Goal: Check status: Check status

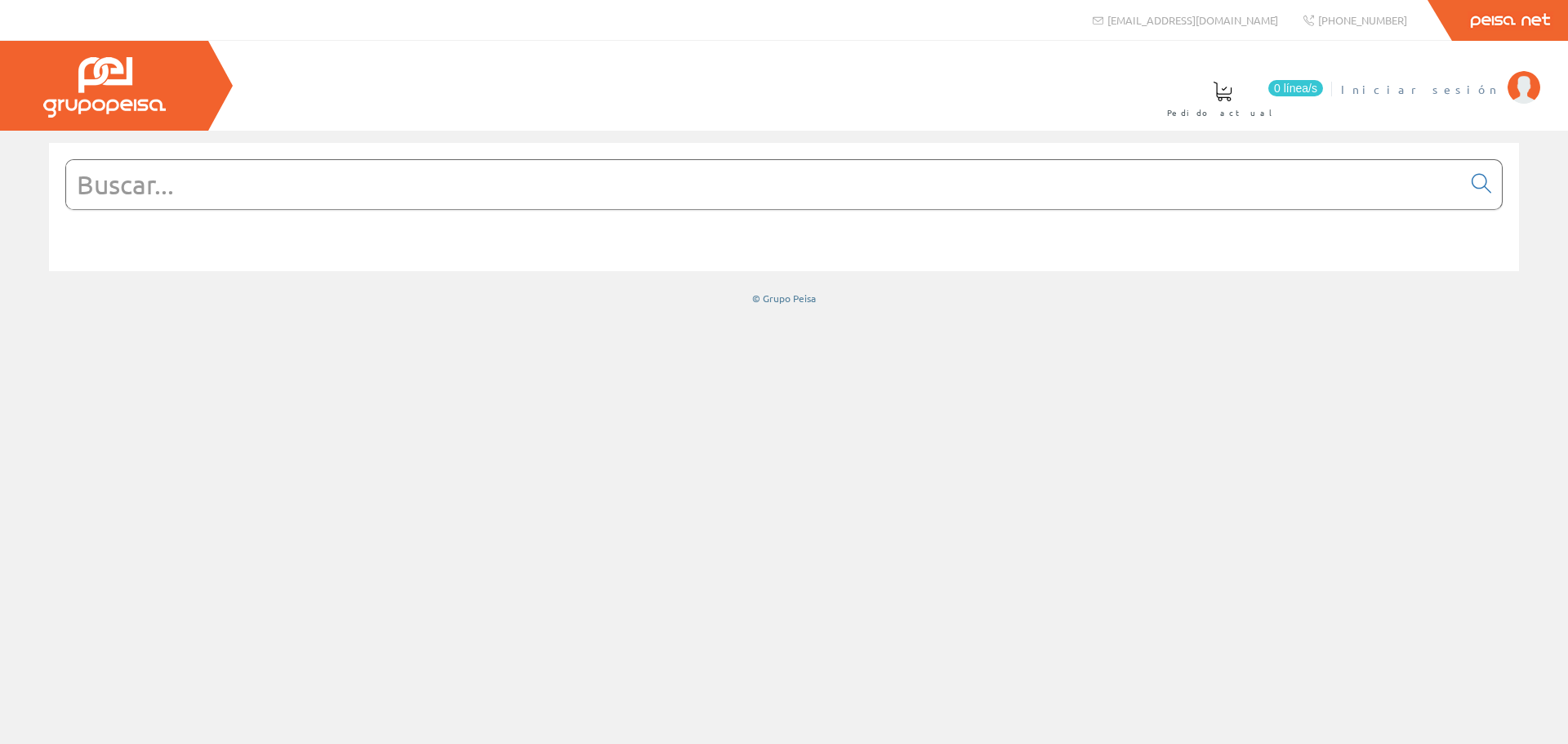
click at [1461, 96] on span "Iniciar sesión" at bounding box center [1420, 88] width 158 height 16
click at [1419, 80] on link "ELECT. Y SERV. [GEOGRAPHIC_DATA], SL" at bounding box center [1327, 76] width 427 height 15
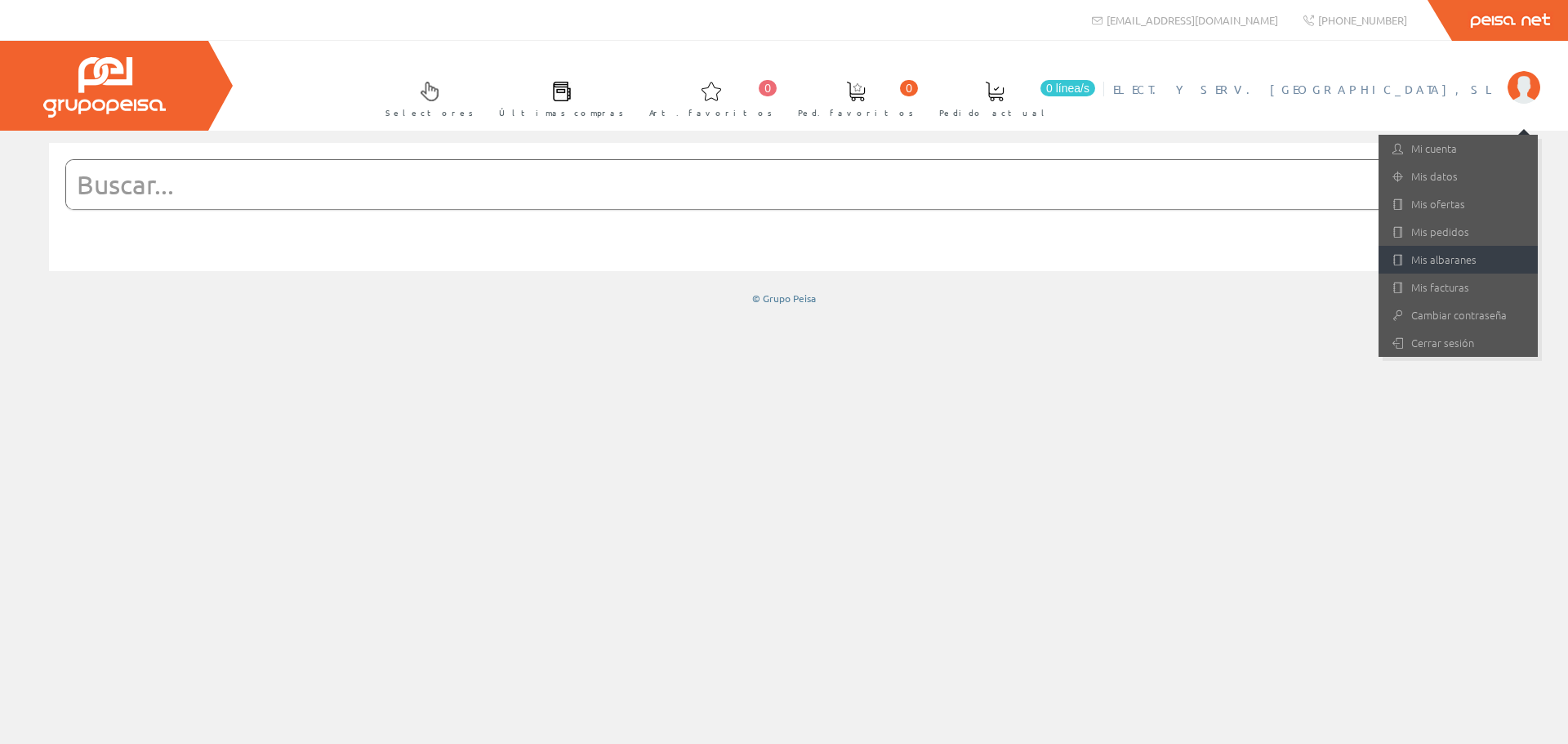
click at [1429, 263] on link "Mis albaranes" at bounding box center [1458, 259] width 159 height 28
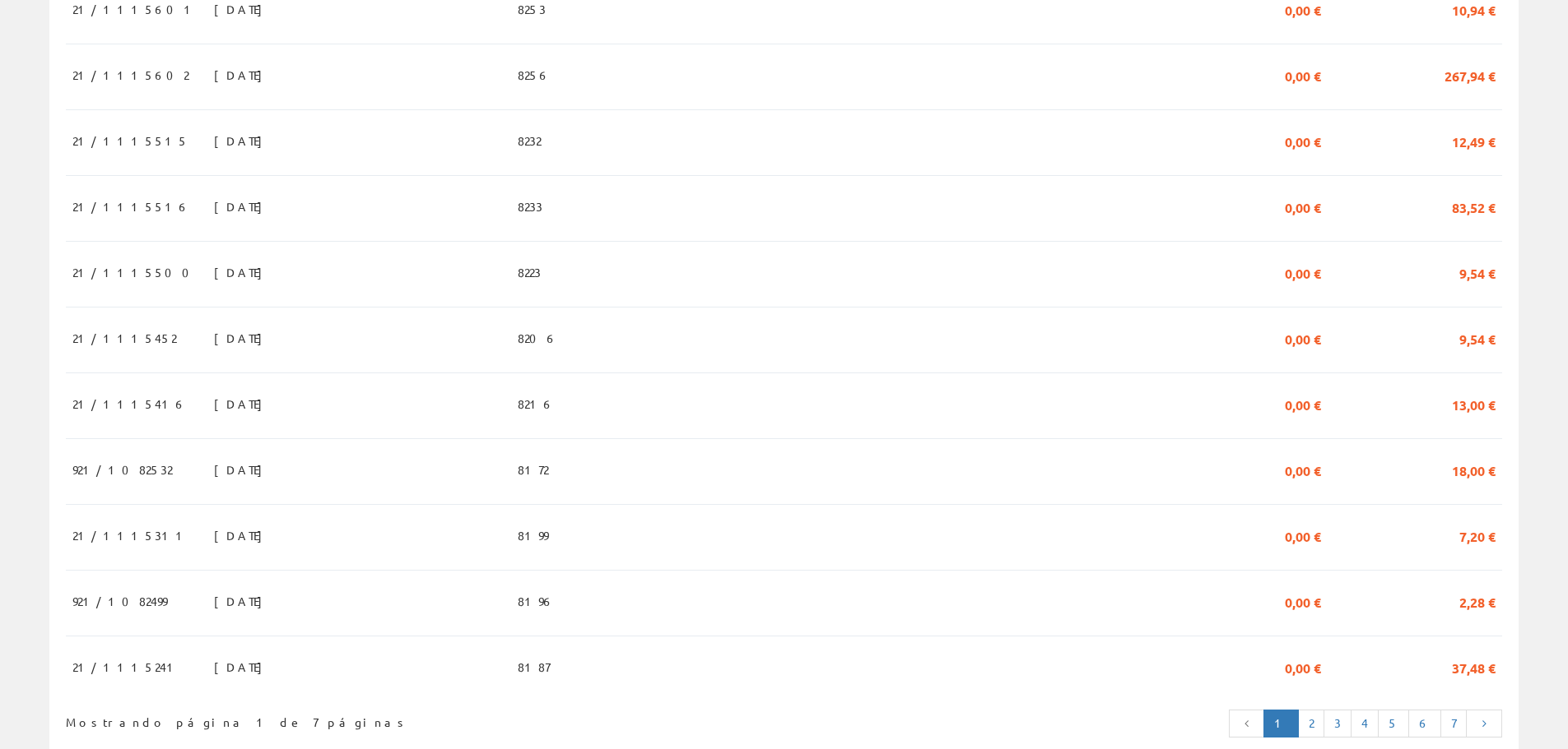
scroll to position [1436, 0]
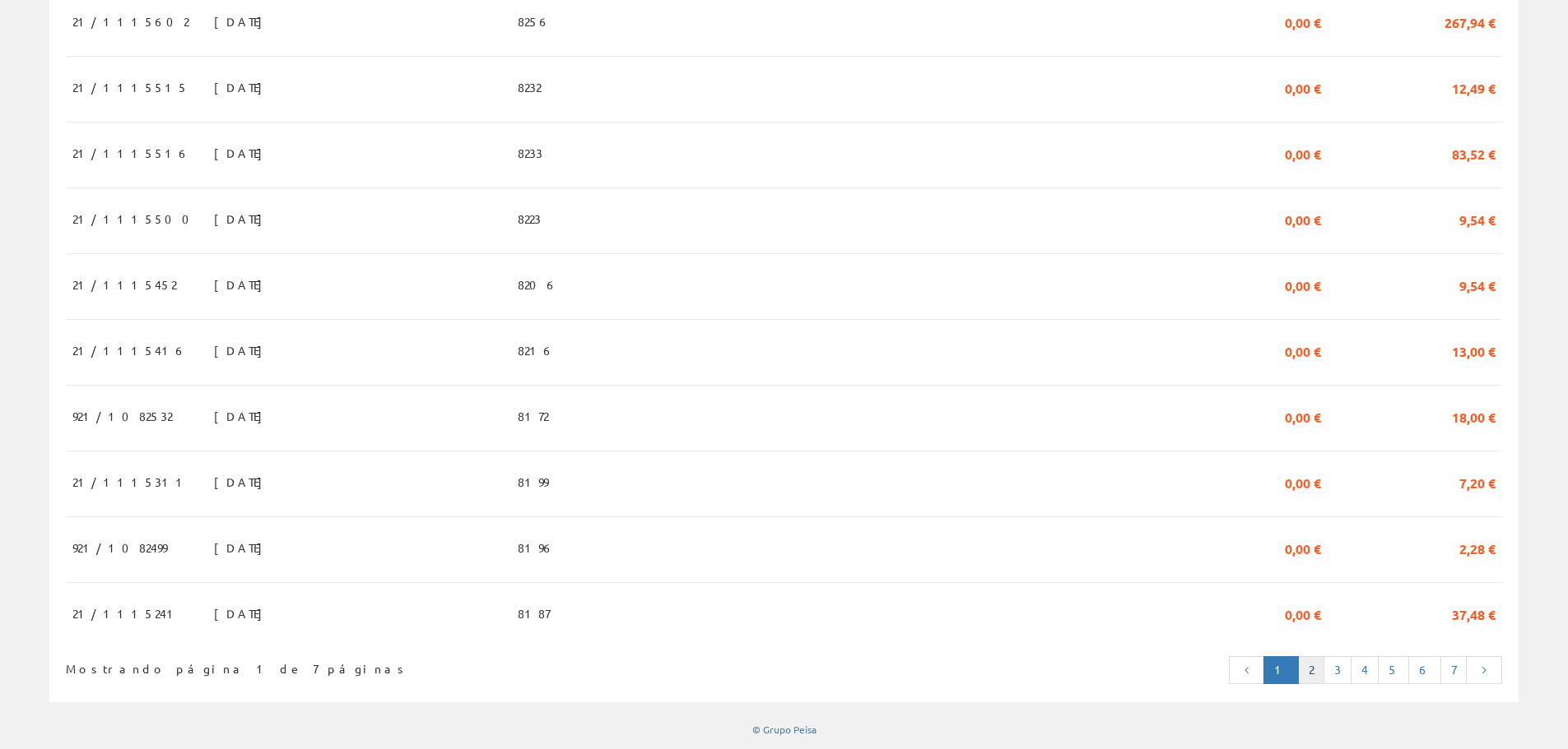
click at [1321, 670] on link "2" at bounding box center [1310, 670] width 27 height 28
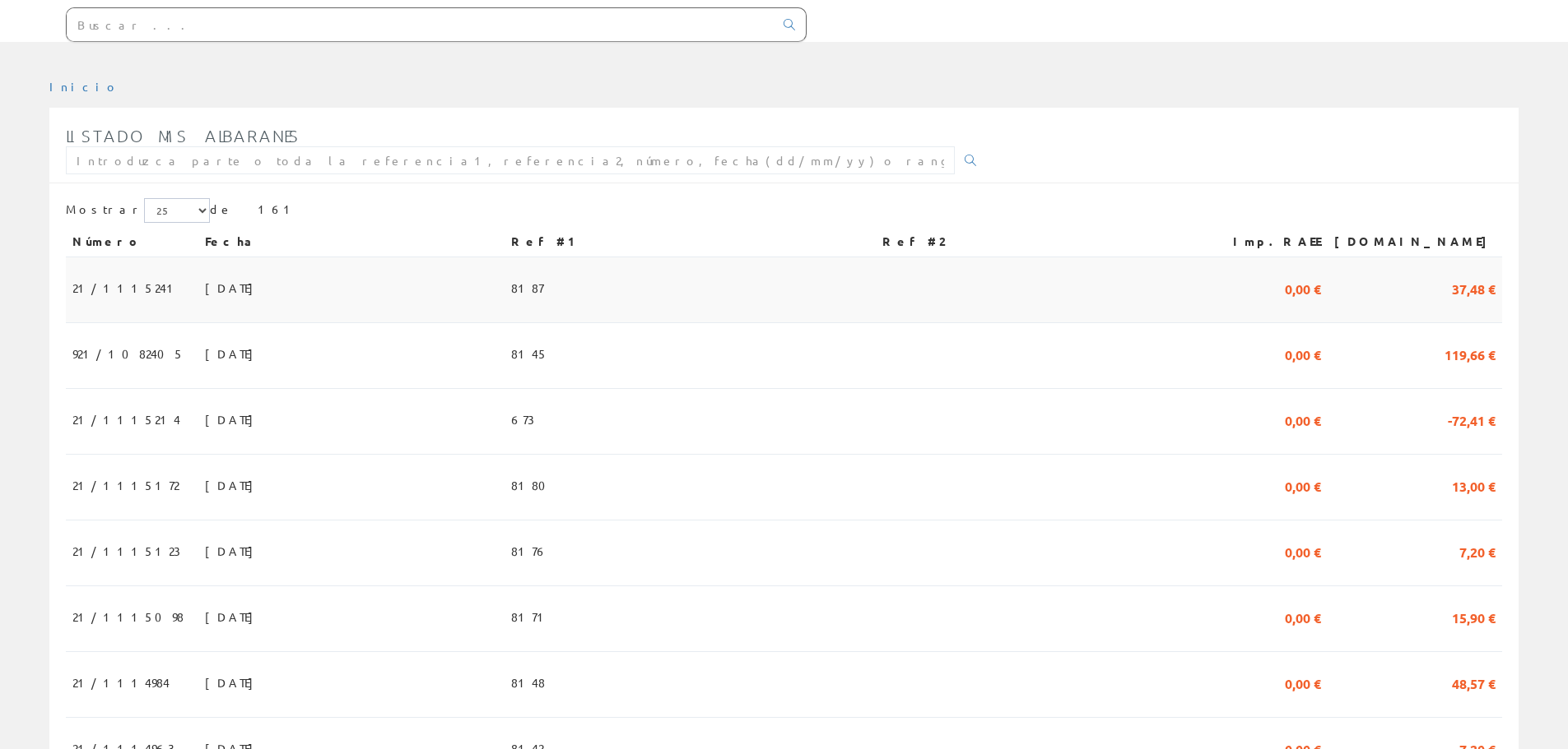
scroll to position [164, 0]
click at [437, 422] on td "[DATE]" at bounding box center [351, 419] width 306 height 66
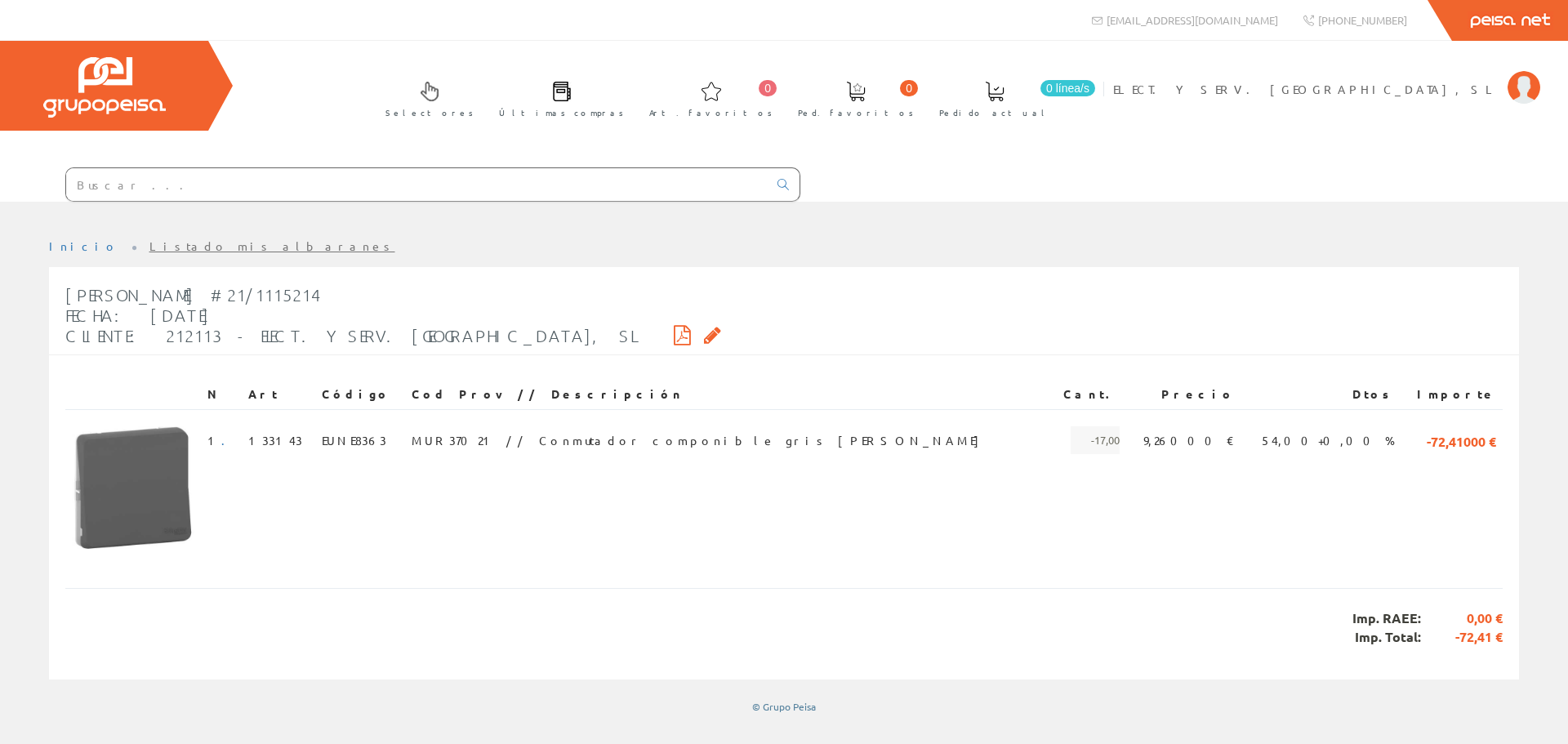
click at [674, 334] on icon at bounding box center [682, 334] width 17 height 11
click at [150, 242] on link "Listado mis albaranes" at bounding box center [272, 246] width 246 height 14
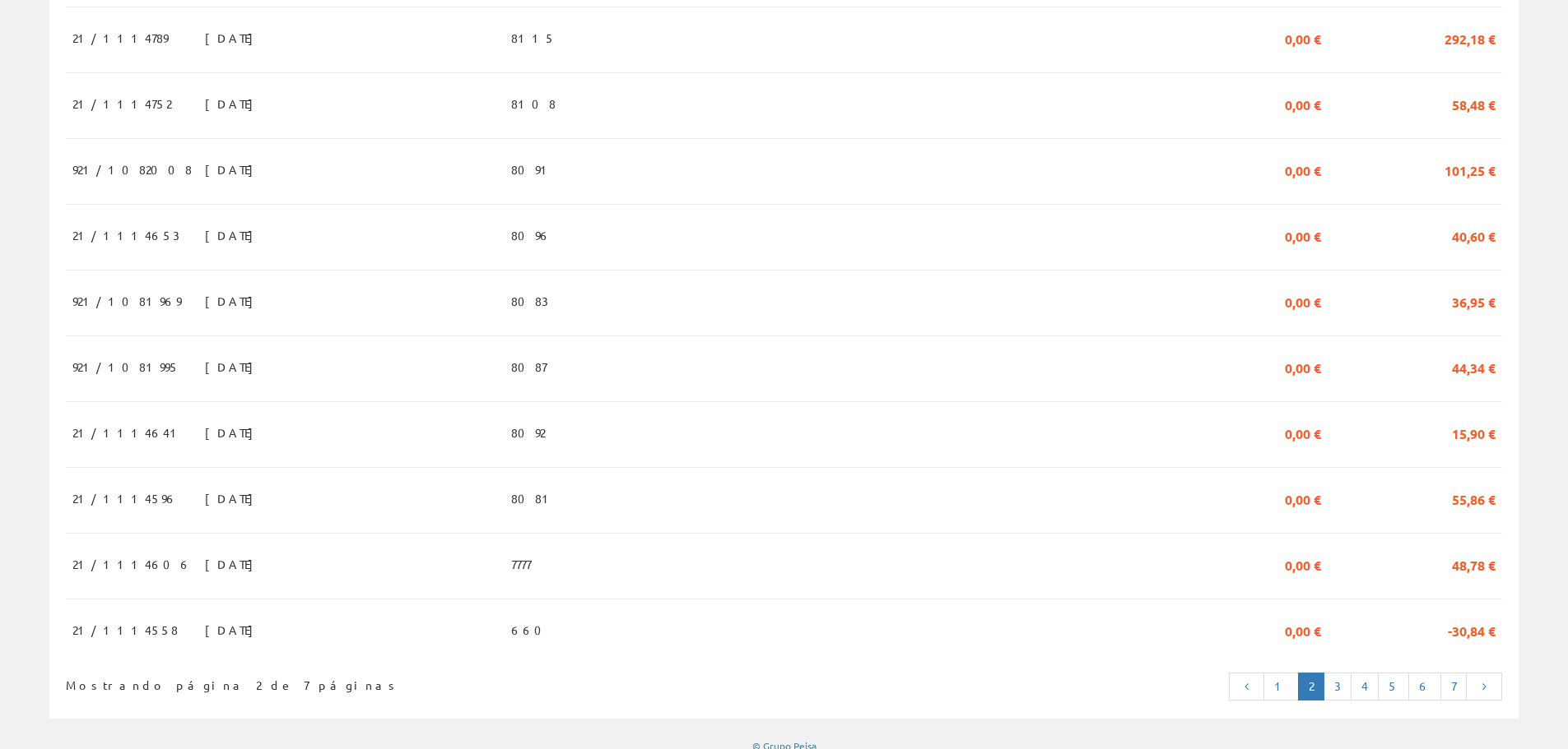
scroll to position [1436, 0]
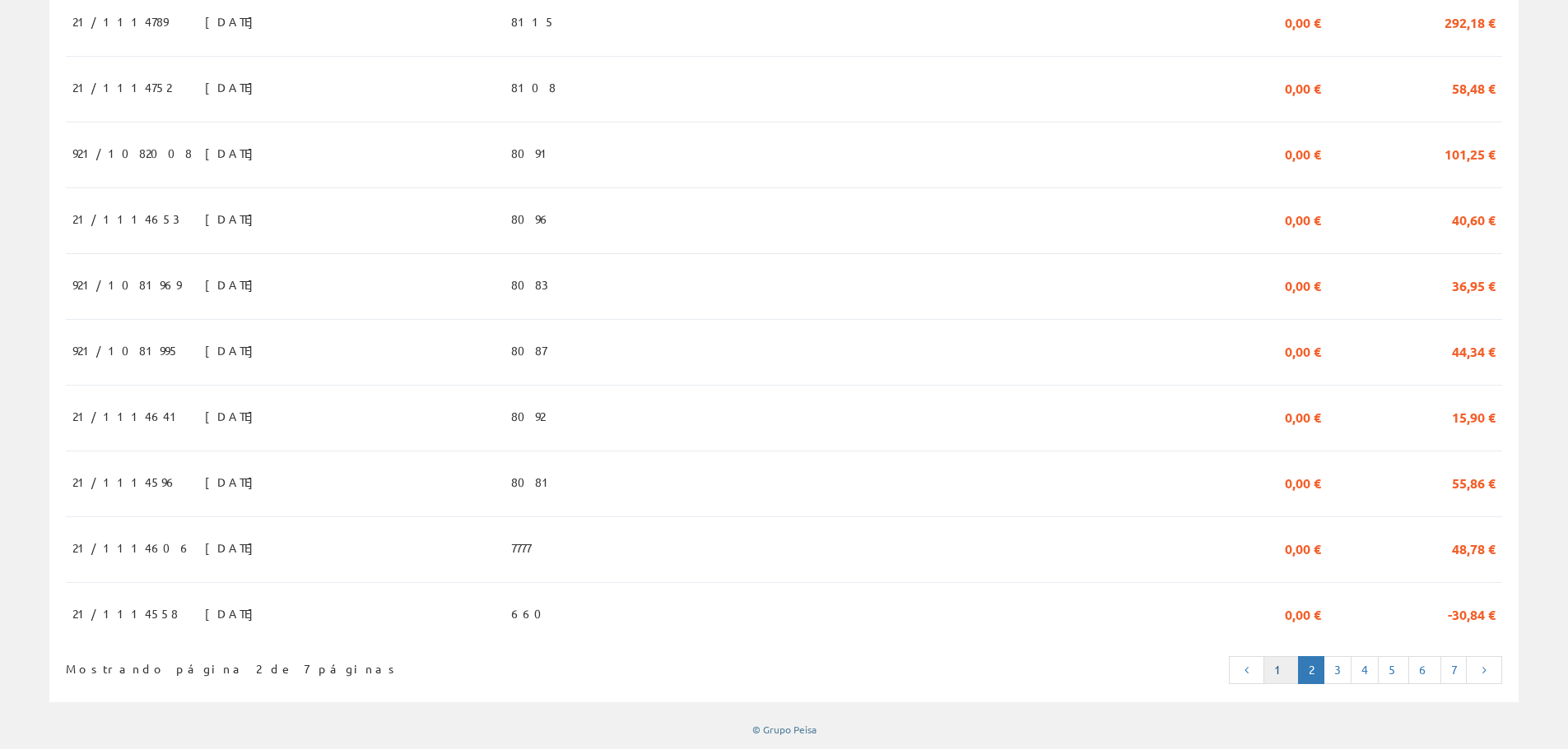
click at [1284, 675] on link "1" at bounding box center [1280, 670] width 35 height 28
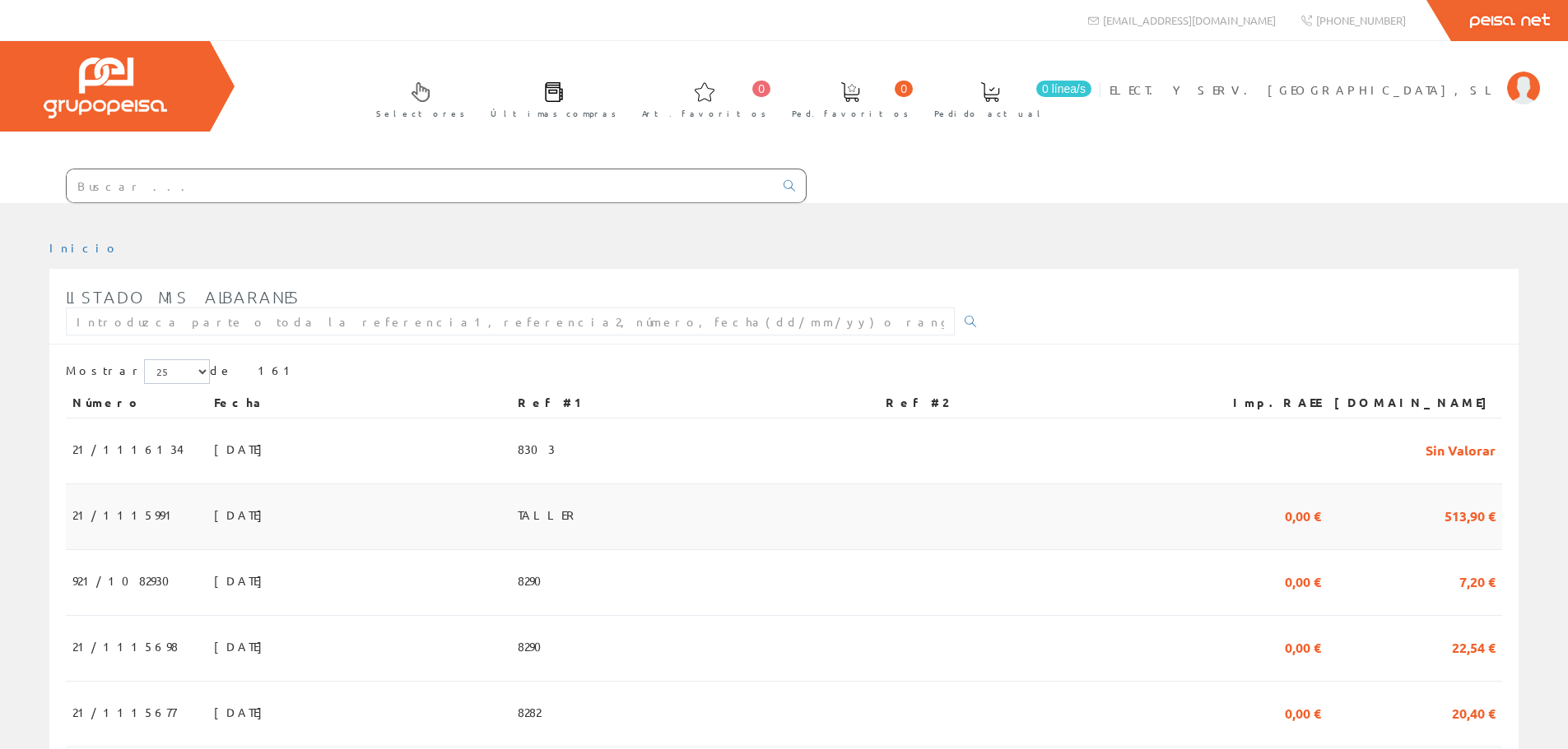
scroll to position [82, 0]
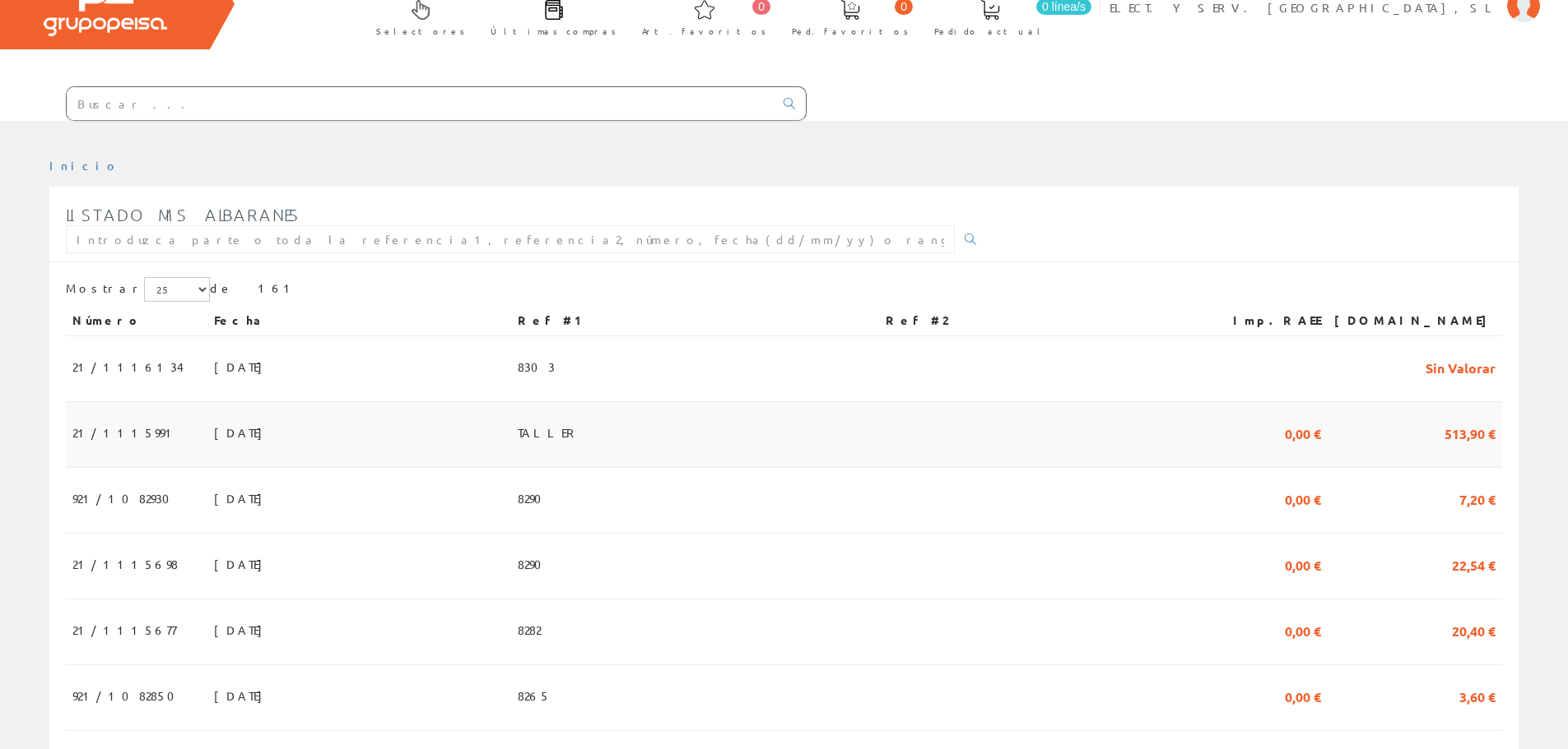
click at [431, 430] on td "26/08/2025" at bounding box center [359, 435] width 304 height 66
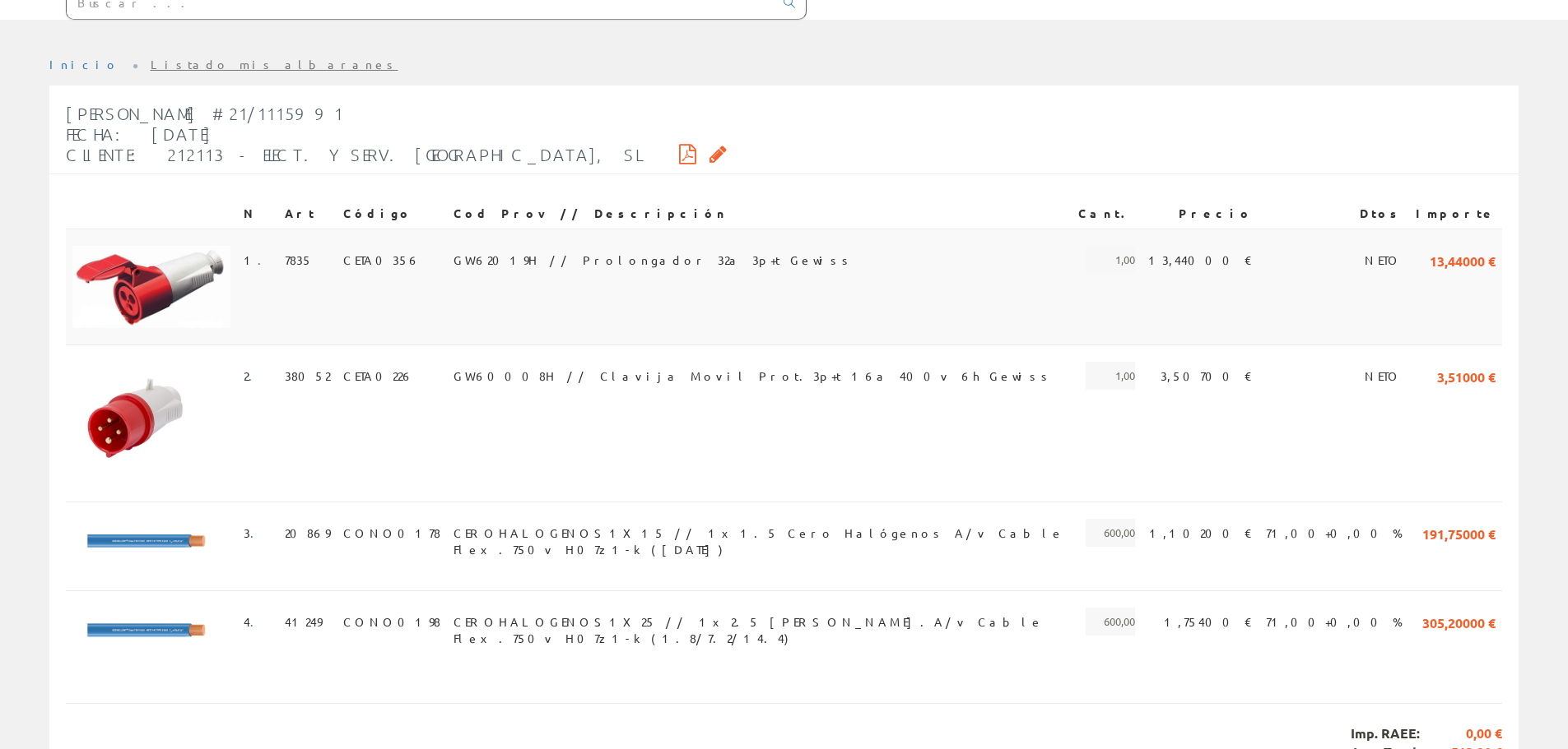
scroll to position [27, 0]
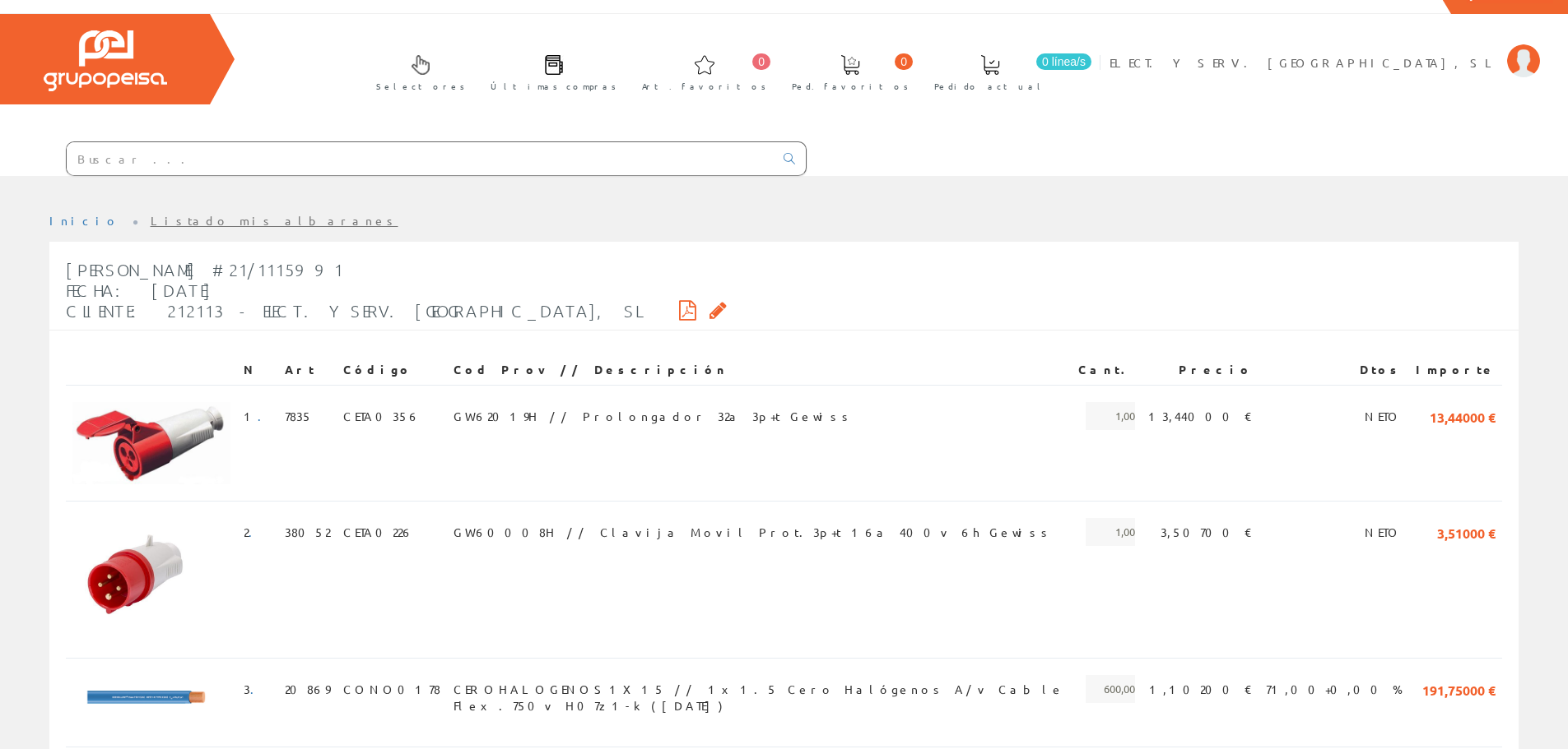
click at [679, 310] on icon at bounding box center [688, 310] width 17 height 11
click at [182, 223] on link "Listado mis albaranes" at bounding box center [274, 220] width 247 height 15
